Goal: Information Seeking & Learning: Learn about a topic

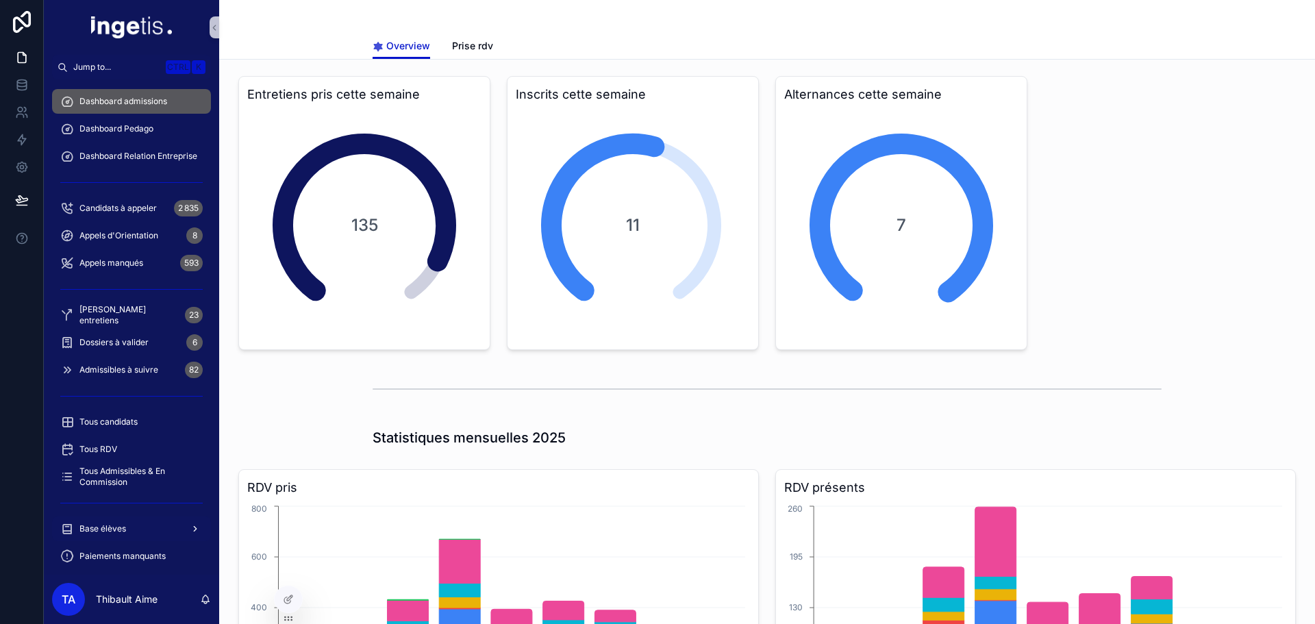
click at [117, 526] on span "Base élèves" at bounding box center [102, 528] width 47 height 11
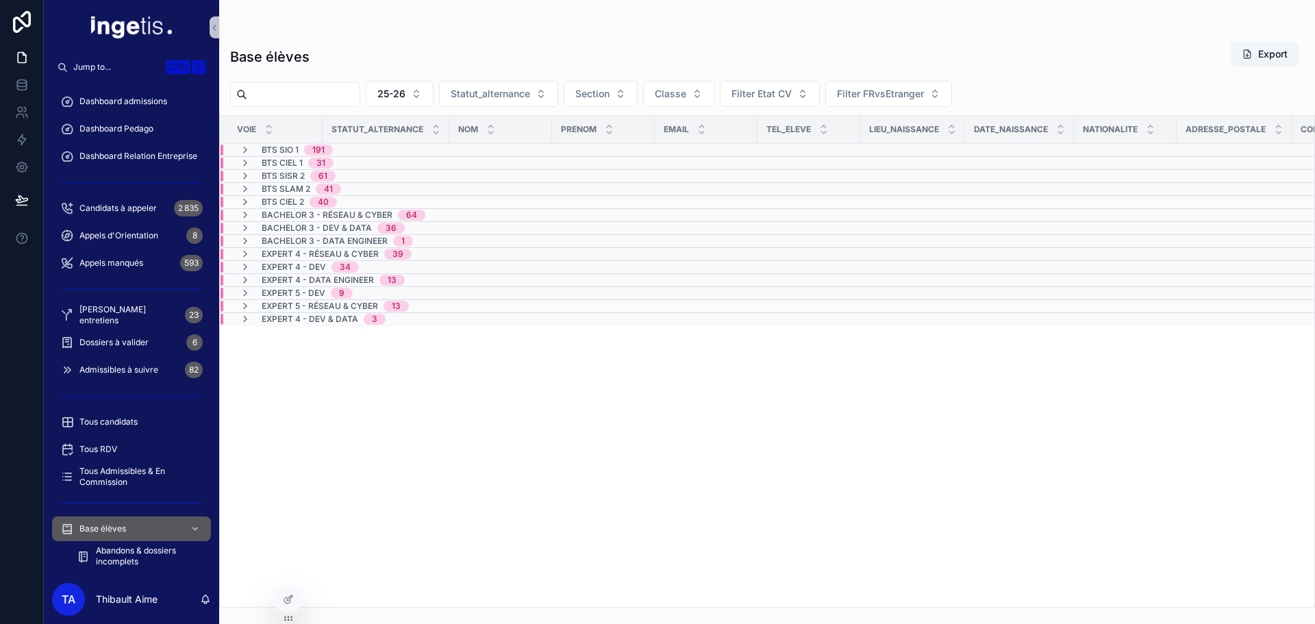
click at [360, 97] on input "scrollable content" at bounding box center [303, 94] width 112 height 19
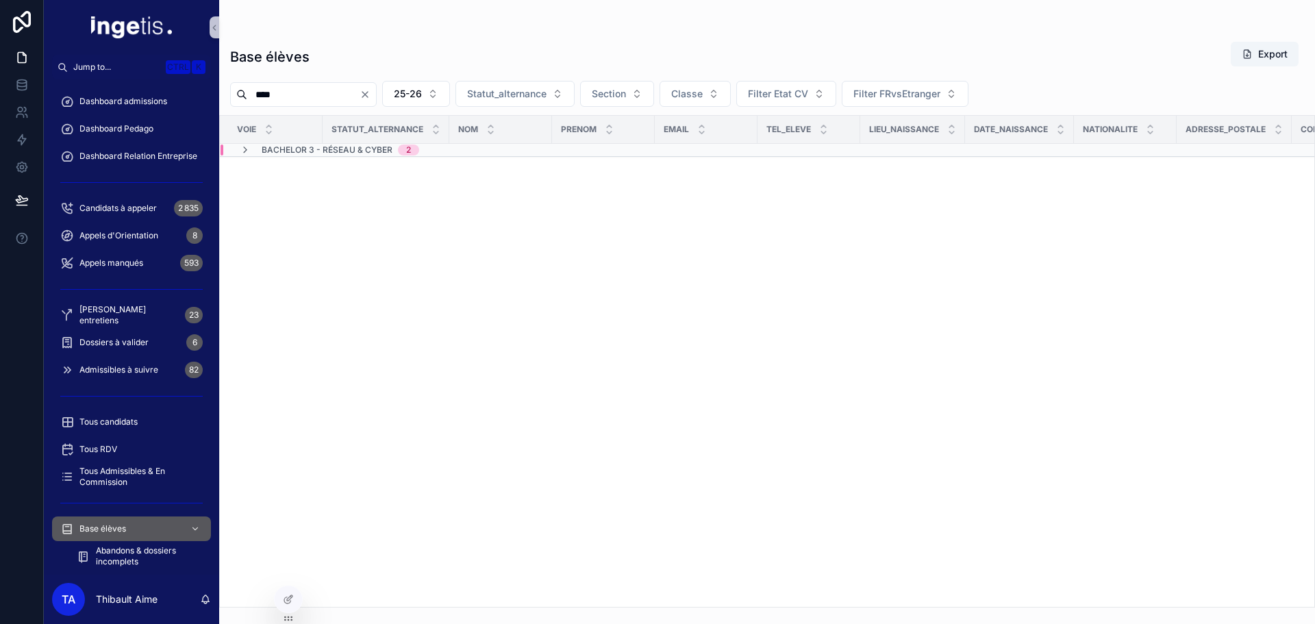
type input "****"
click at [357, 149] on span "Bachelor 3 - Réseau & Cyber" at bounding box center [327, 149] width 131 height 11
click at [356, 171] on span "1" at bounding box center [365, 173] width 20 height 11
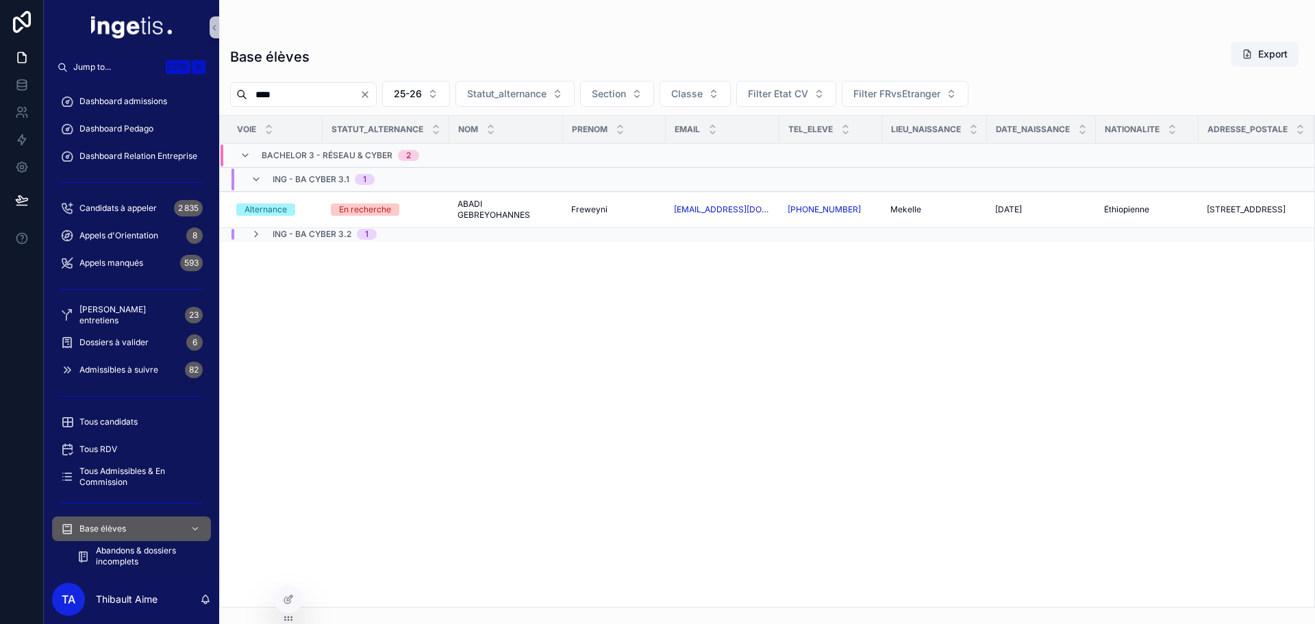
click at [377, 235] on div "ING - BA CYBER 3.2 1" at bounding box center [313, 234] width 159 height 11
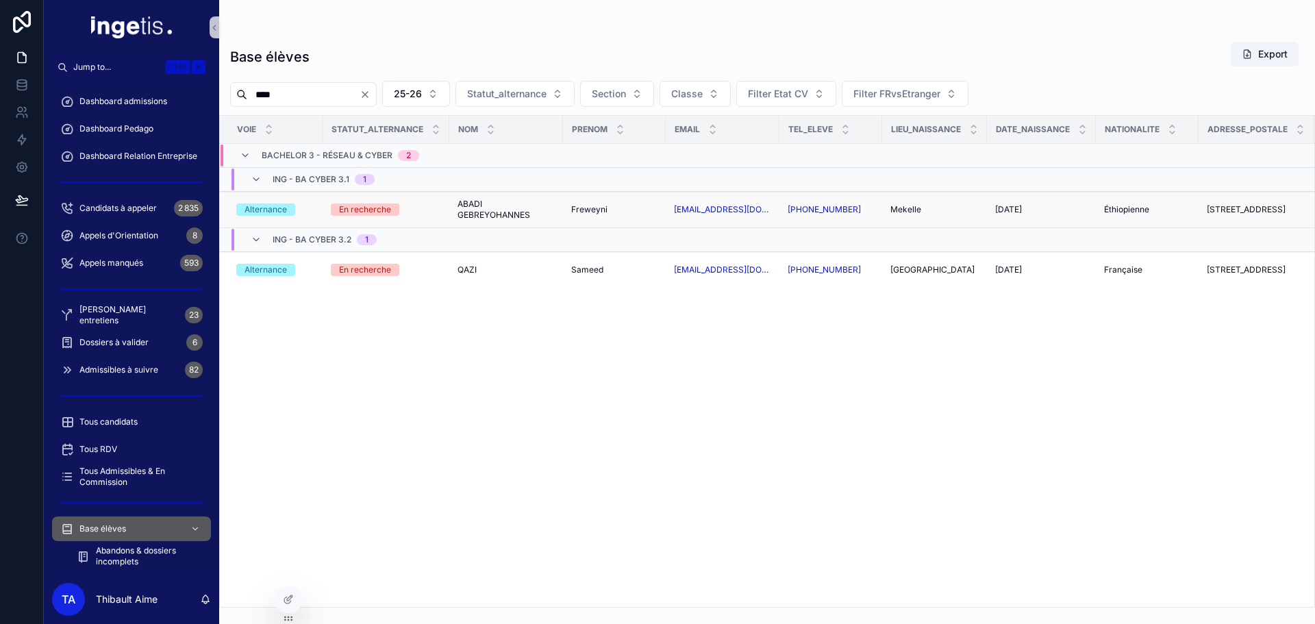
click at [590, 209] on span "Freweyni" at bounding box center [589, 209] width 36 height 11
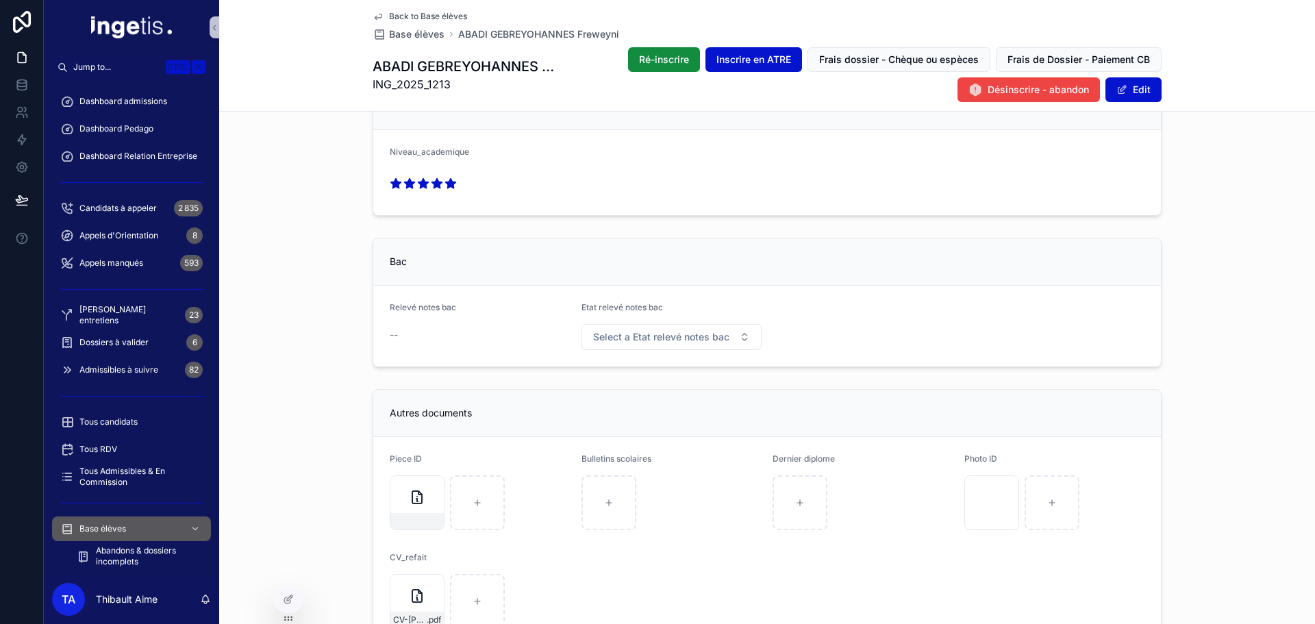
scroll to position [1233, 0]
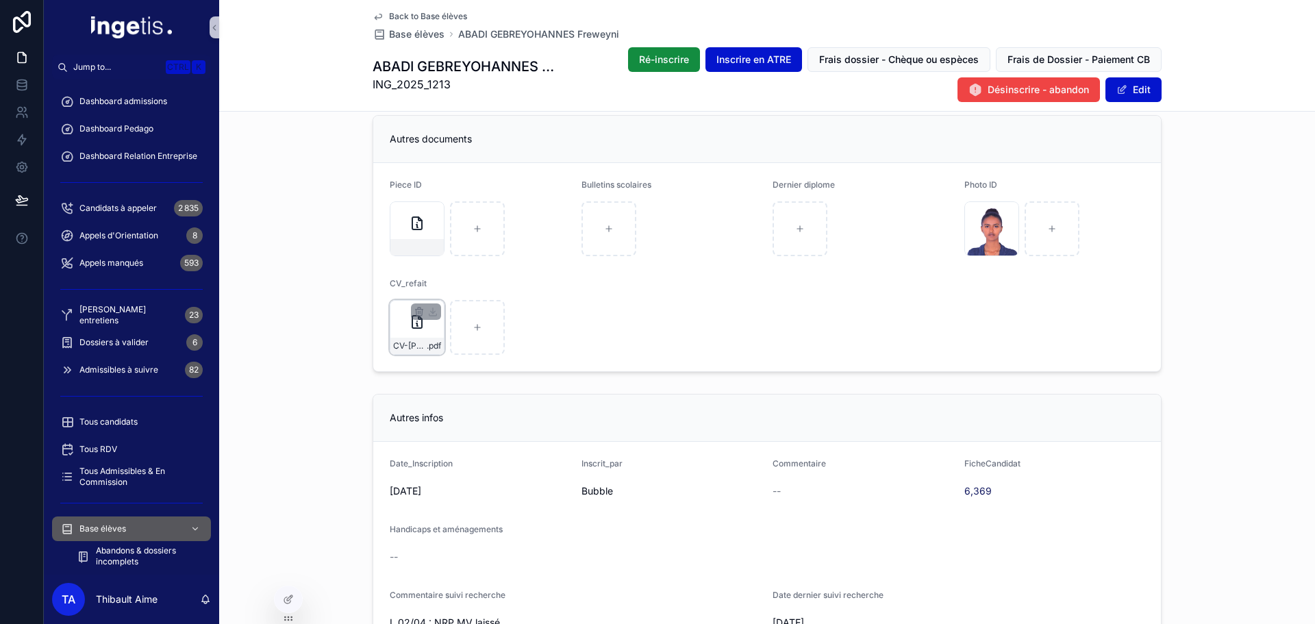
click at [394, 334] on div "CV-[PERSON_NAME],-Cybersécurité- .pdf" at bounding box center [417, 327] width 55 height 55
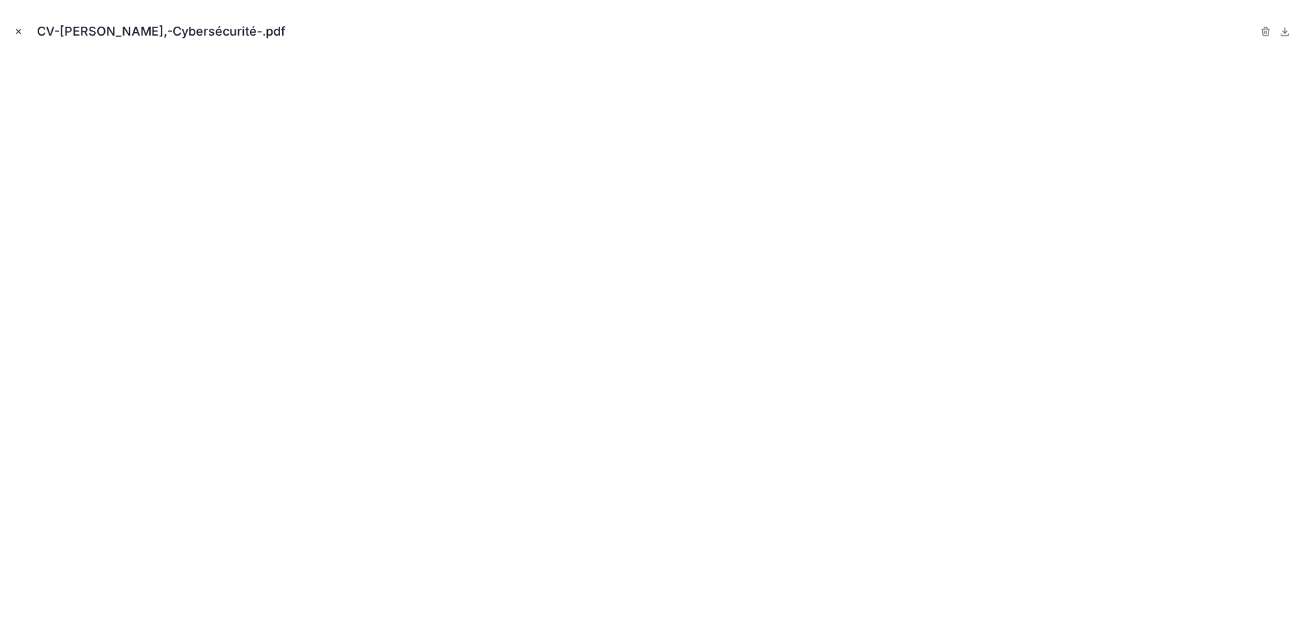
click at [18, 32] on icon "Close modal" at bounding box center [18, 31] width 5 height 5
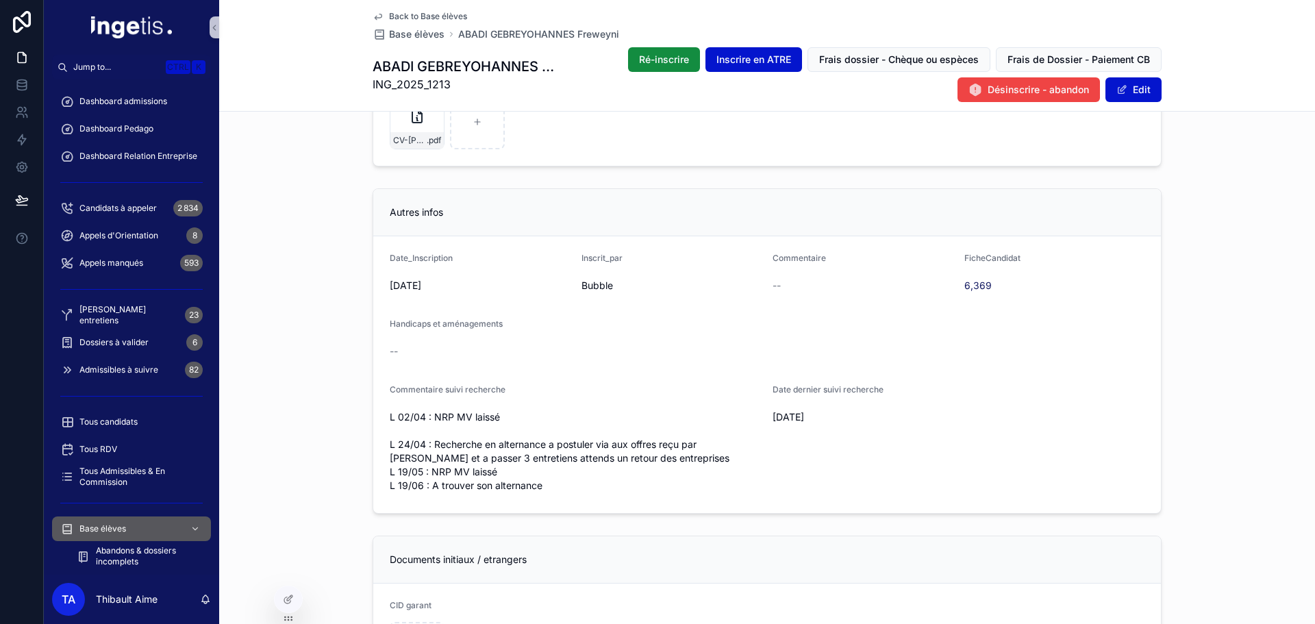
scroll to position [1507, 0]
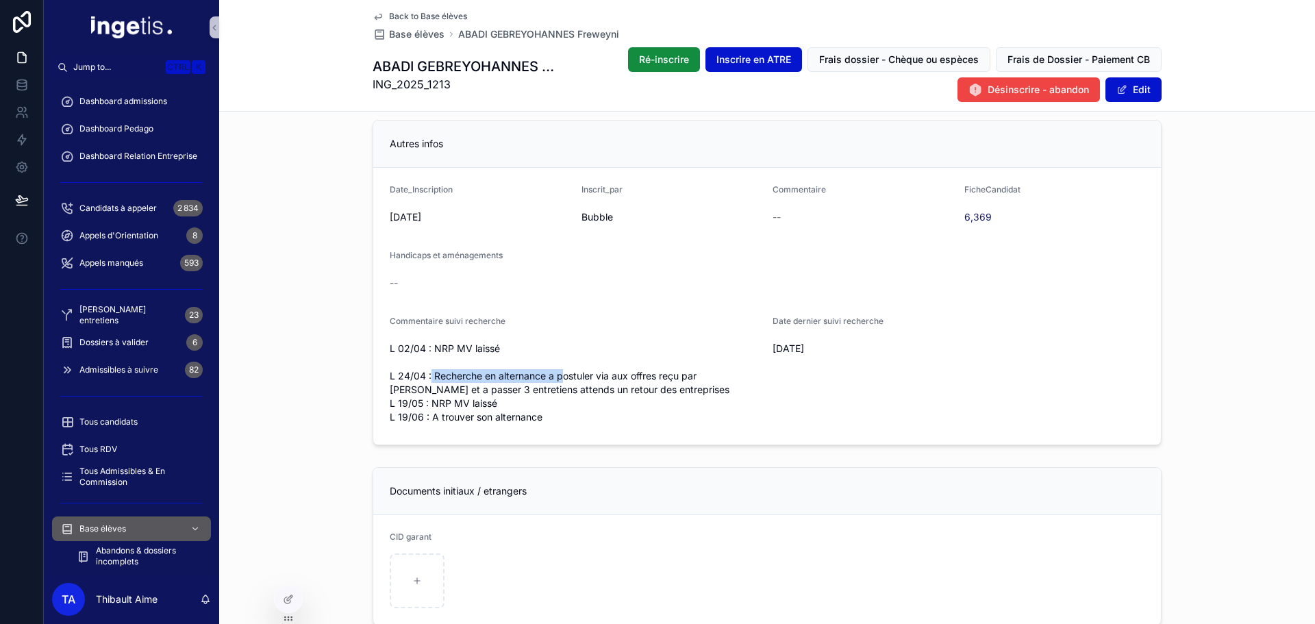
drag, startPoint x: 447, startPoint y: 375, endPoint x: 560, endPoint y: 375, distance: 112.3
click at [560, 375] on span "L 02/04 : NRP MV laissé L 24/04 : Recherche en alternance a postuler via aux of…" at bounding box center [576, 383] width 372 height 82
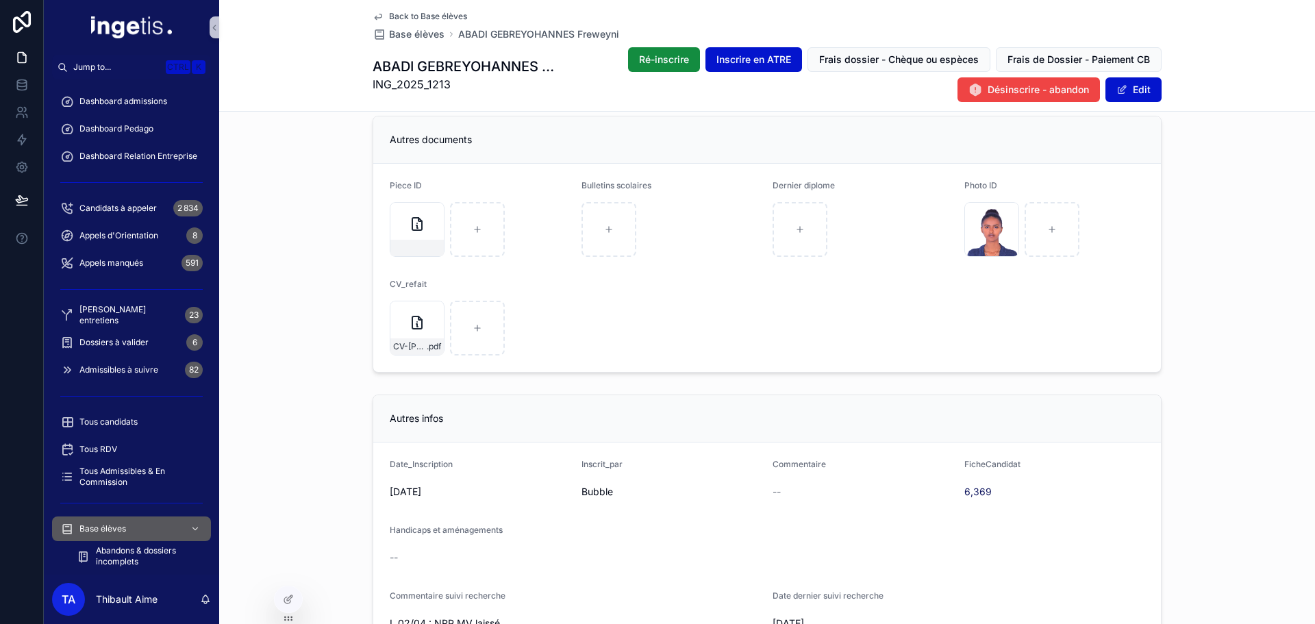
scroll to position [1233, 0]
click at [968, 247] on div "scrollable content" at bounding box center [991, 247] width 53 height 16
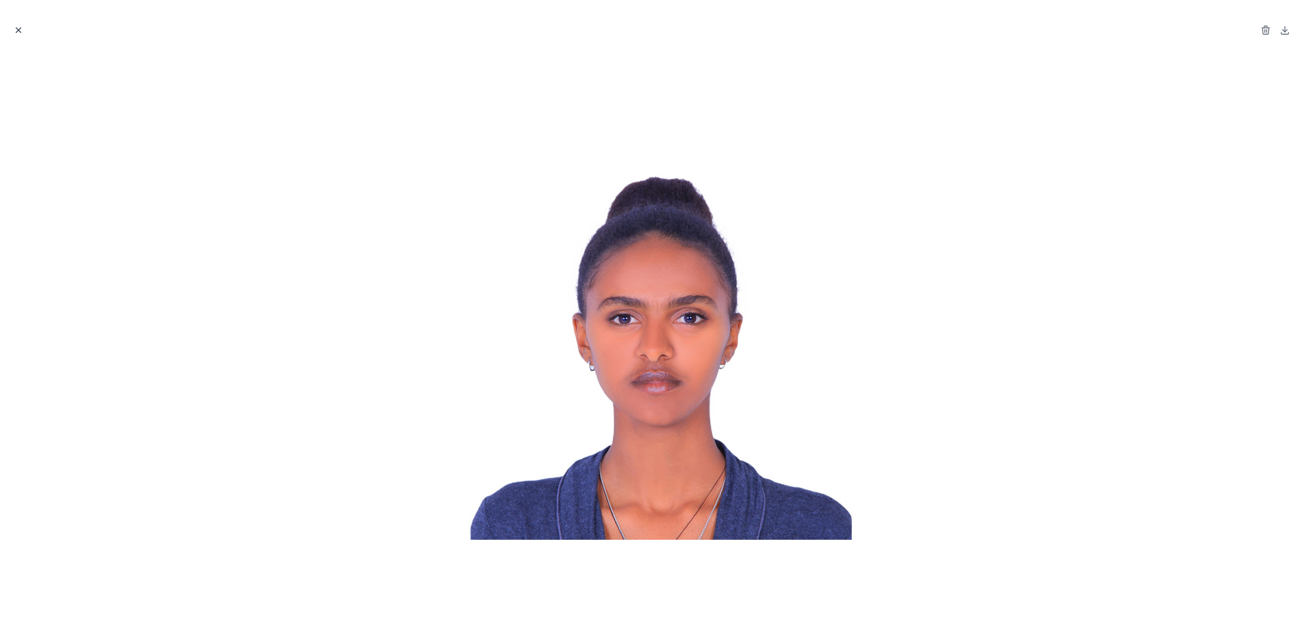
click at [20, 30] on icon "Close modal" at bounding box center [19, 30] width 10 height 10
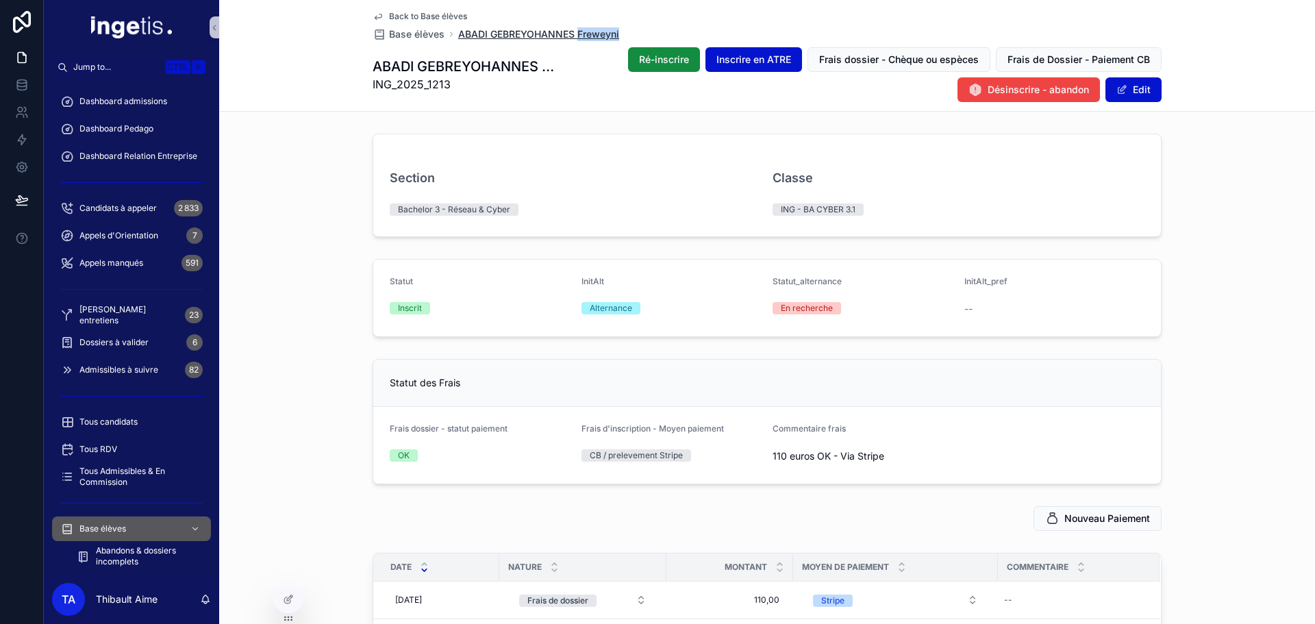
drag, startPoint x: 622, startPoint y: 29, endPoint x: 572, endPoint y: 31, distance: 50.0
click at [572, 31] on div "Back to Base élèves Base élèves [PERSON_NAME]" at bounding box center [767, 26] width 789 height 30
click at [1182, 174] on div "Section Bachelor 3 - Réseau & Cyber Classe ING - BA CYBER 3.1" at bounding box center [767, 185] width 1096 height 114
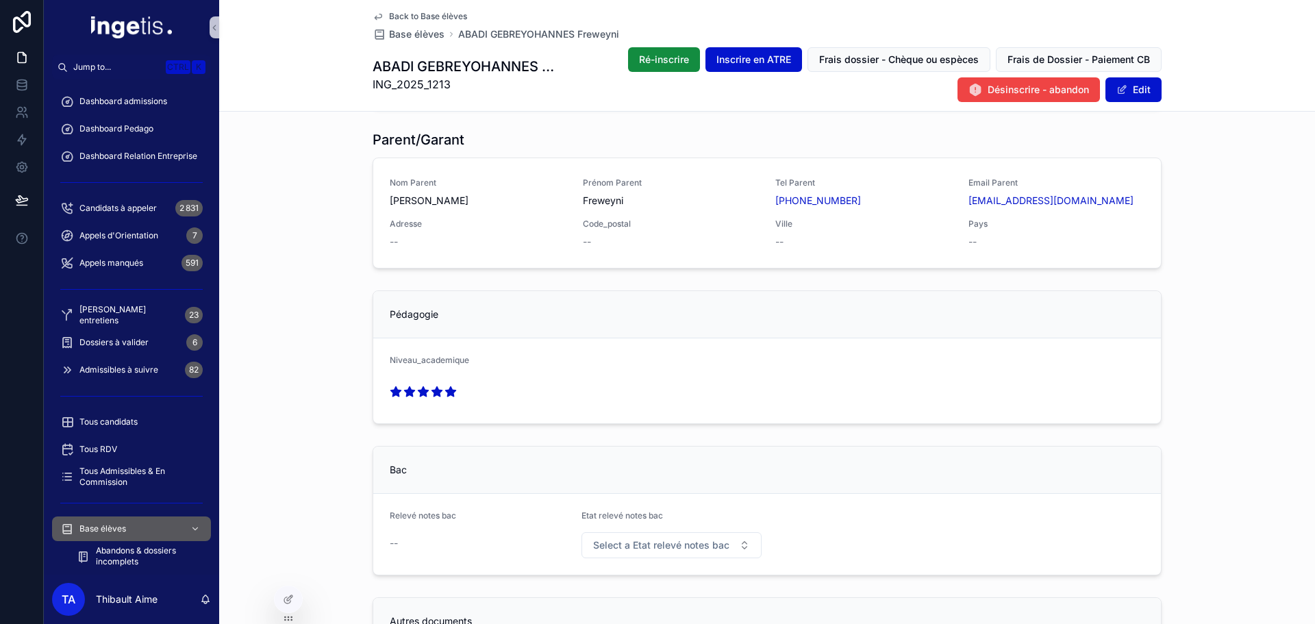
scroll to position [959, 0]
